Goal: Task Accomplishment & Management: Complete application form

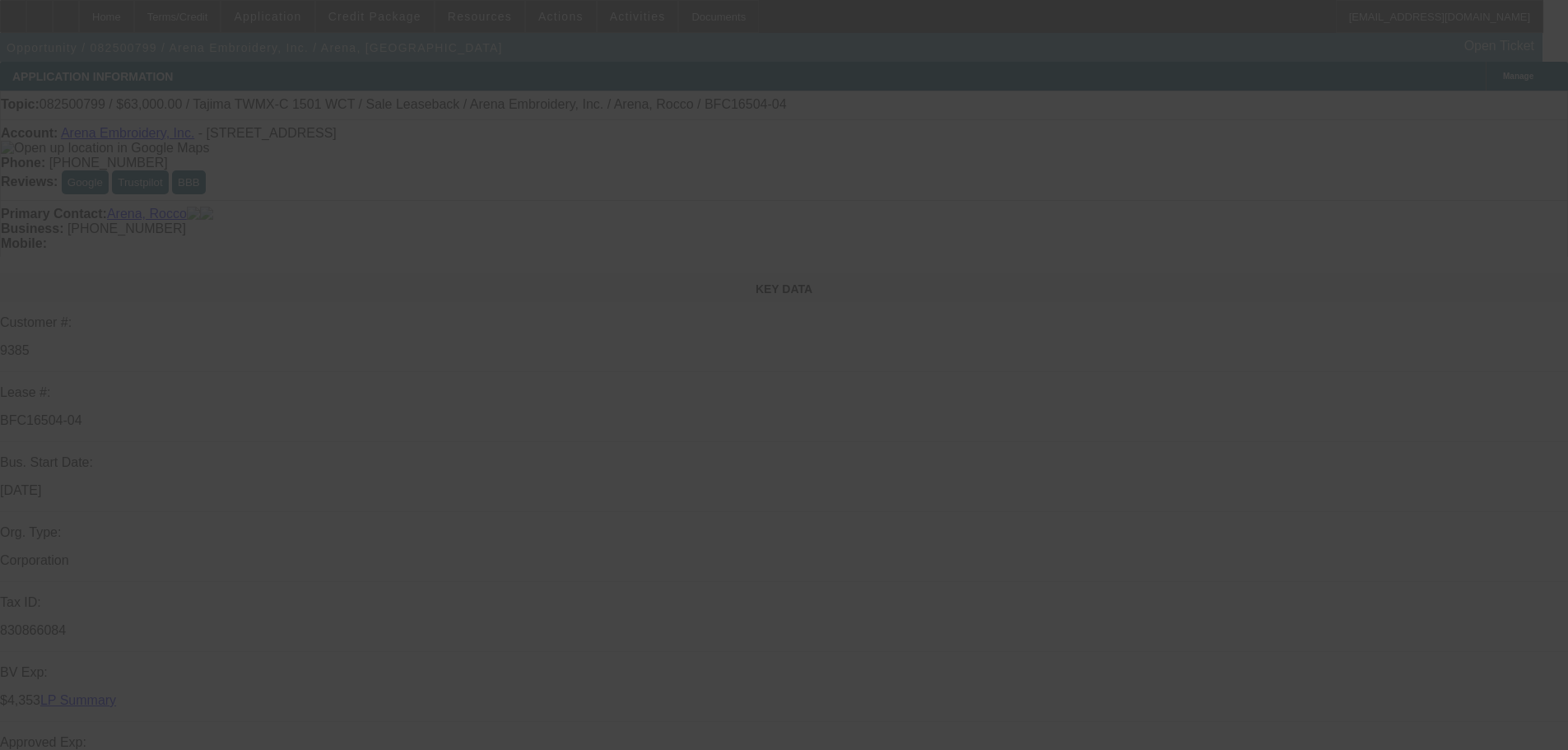
select select "0"
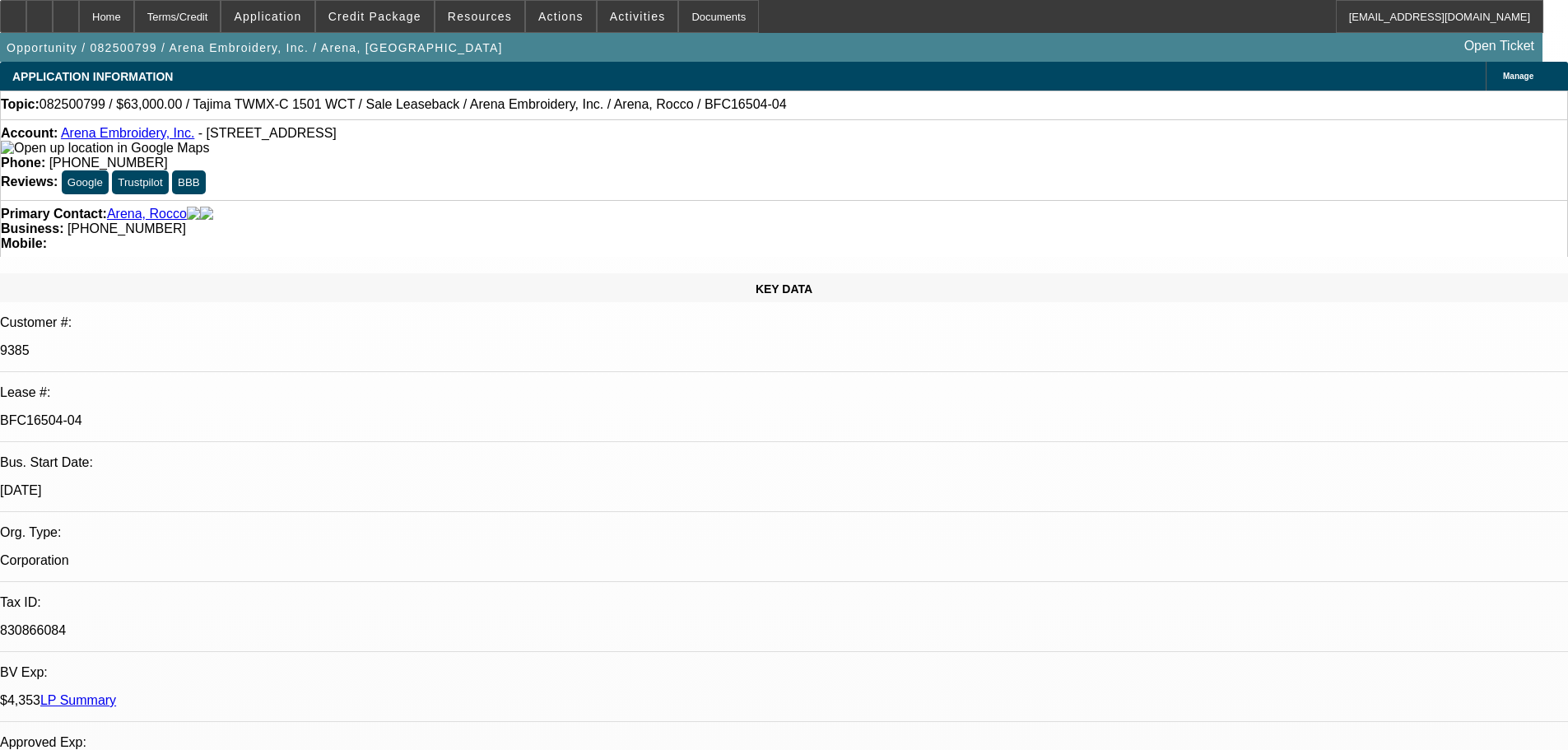
select select "2"
select select "0.1"
select select "4"
select select "0"
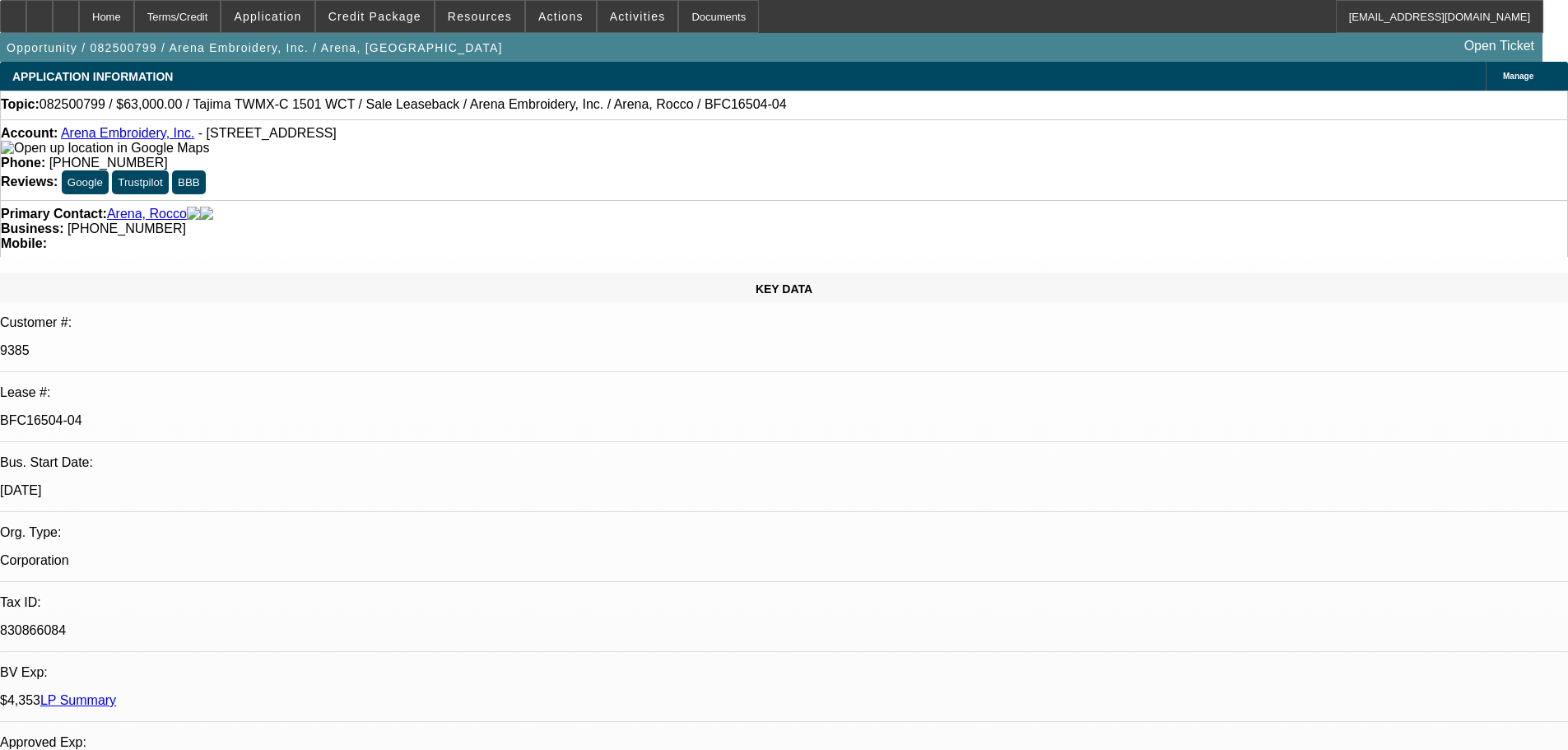
select select "2"
select select "0.1"
select select "4"
select select "0"
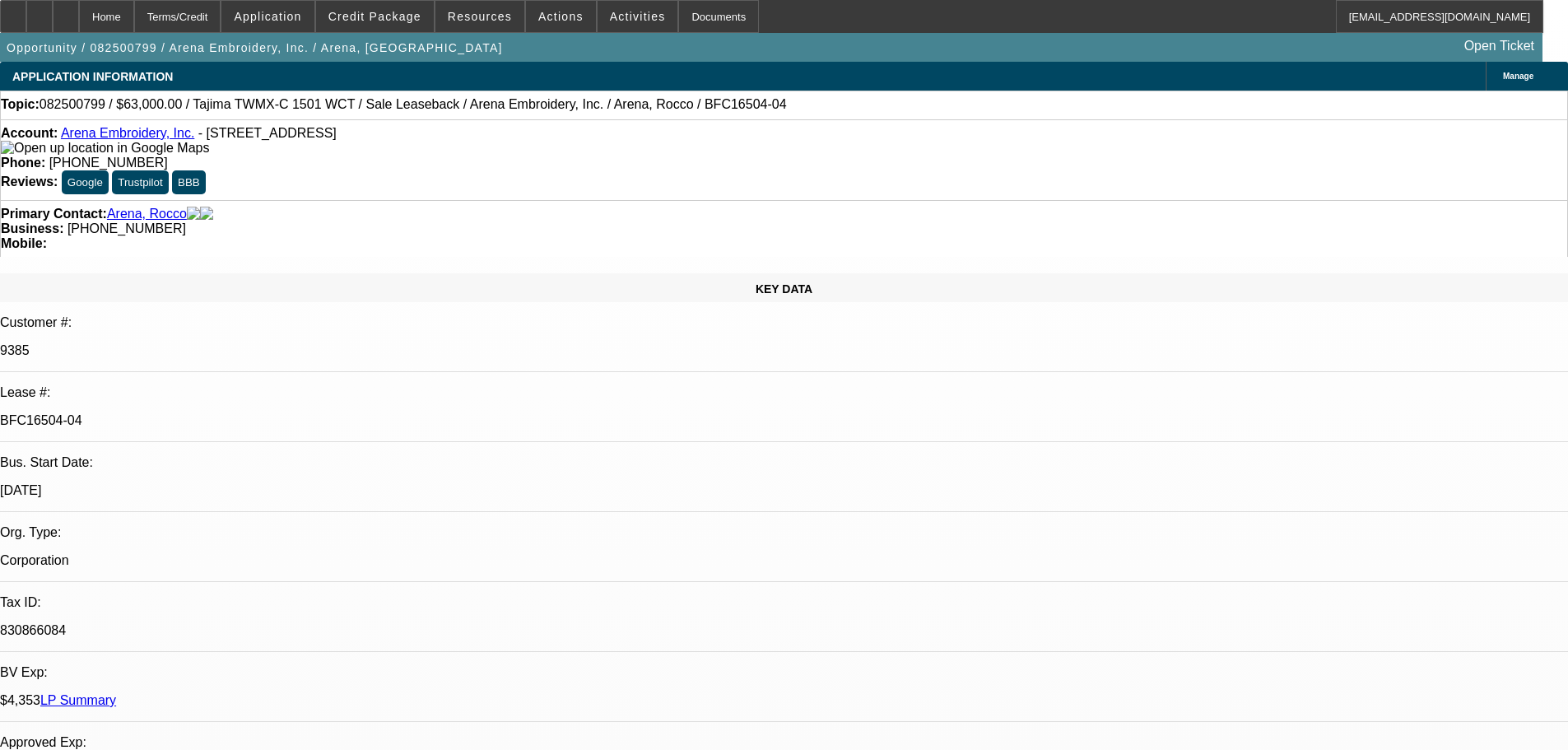
select select "2"
select select "0.1"
select select "4"
select select "0"
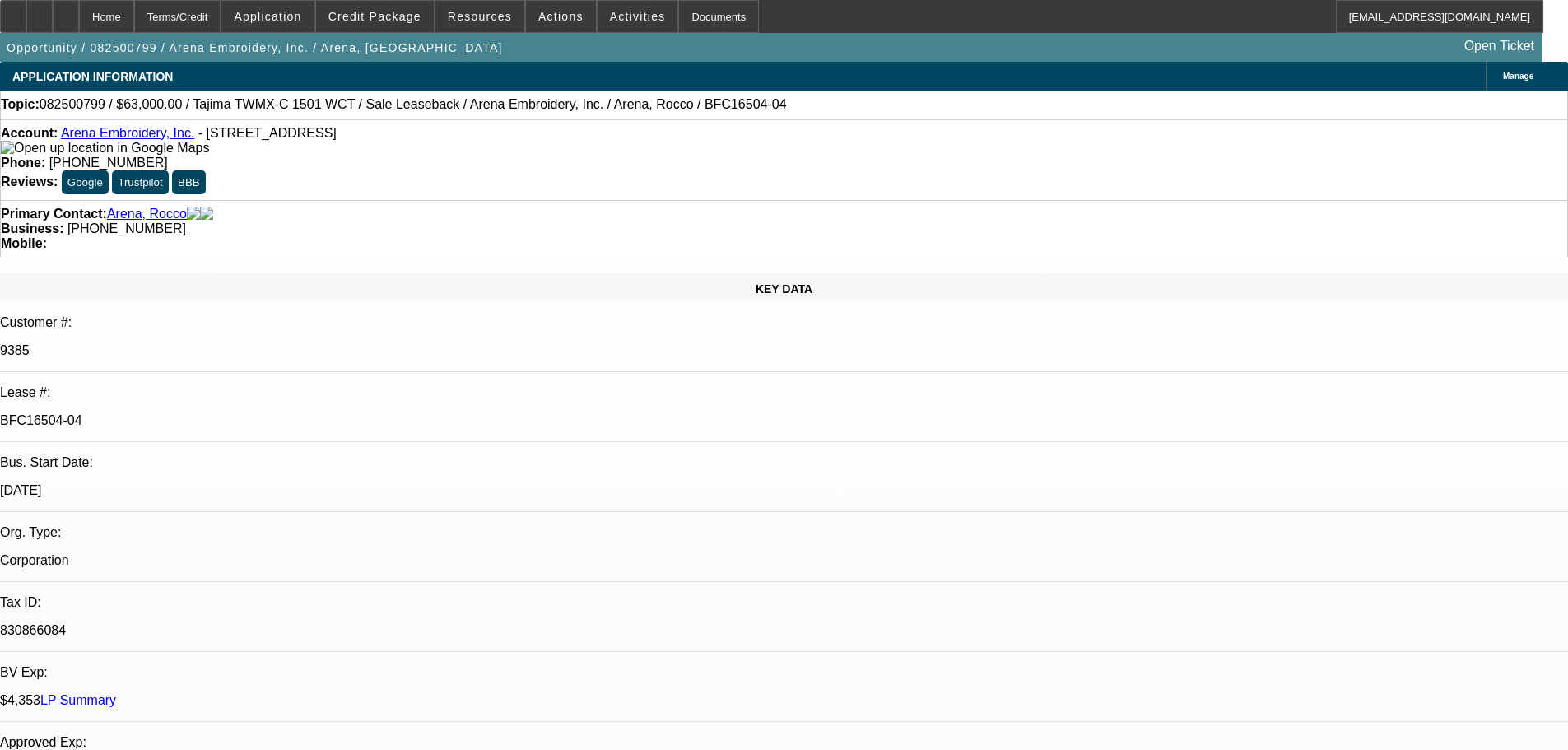
select select "2"
select select "0.1"
select select "4"
click at [705, 31] on div "Documents" at bounding box center [718, 16] width 81 height 33
